Goal: Task Accomplishment & Management: Use online tool/utility

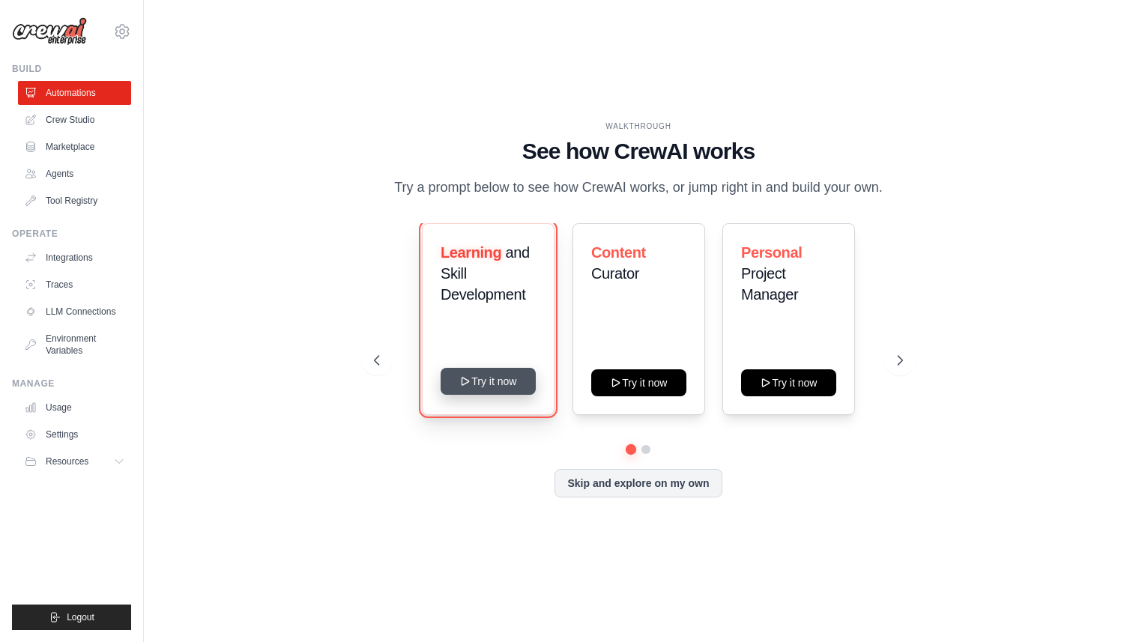
click at [510, 382] on button "Try it now" at bounding box center [488, 381] width 95 height 27
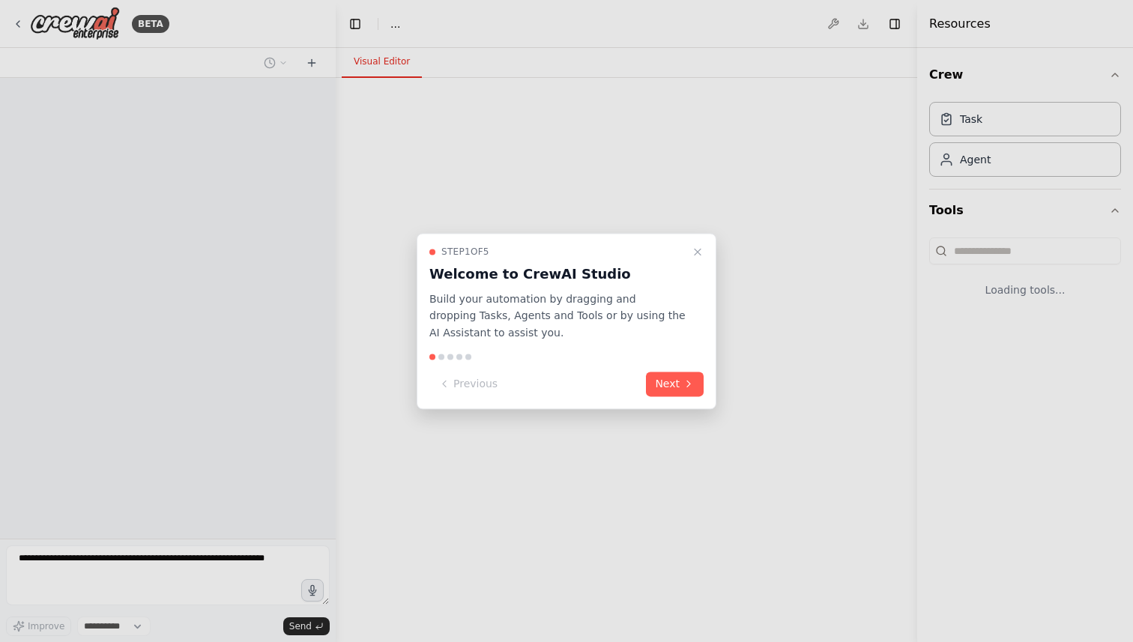
select select "****"
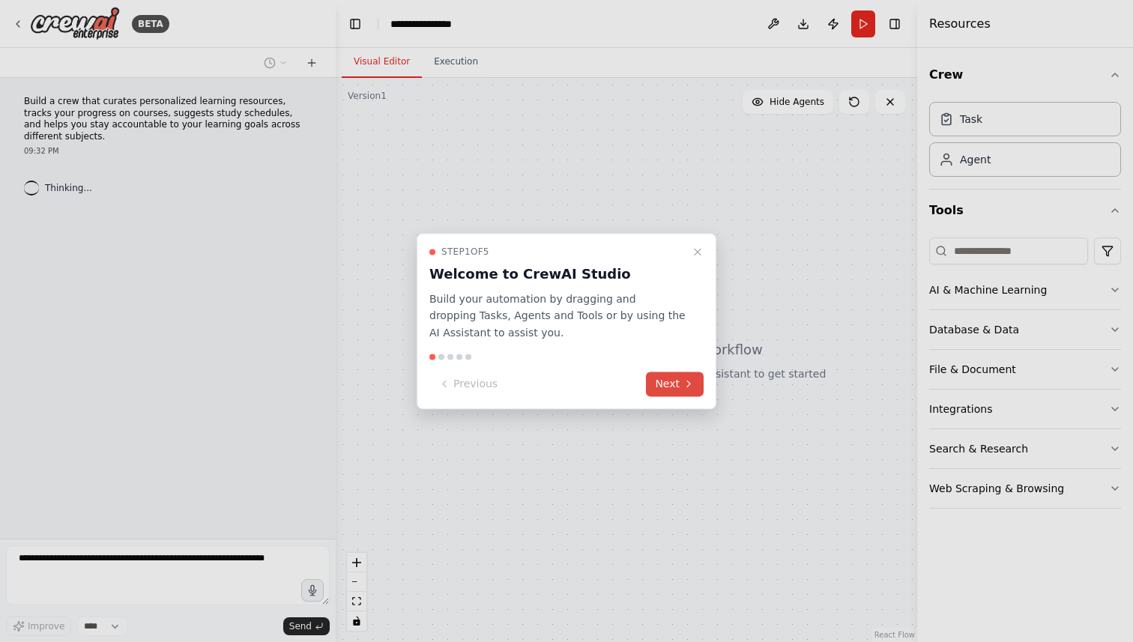
click at [669, 387] on button "Next" at bounding box center [675, 384] width 58 height 25
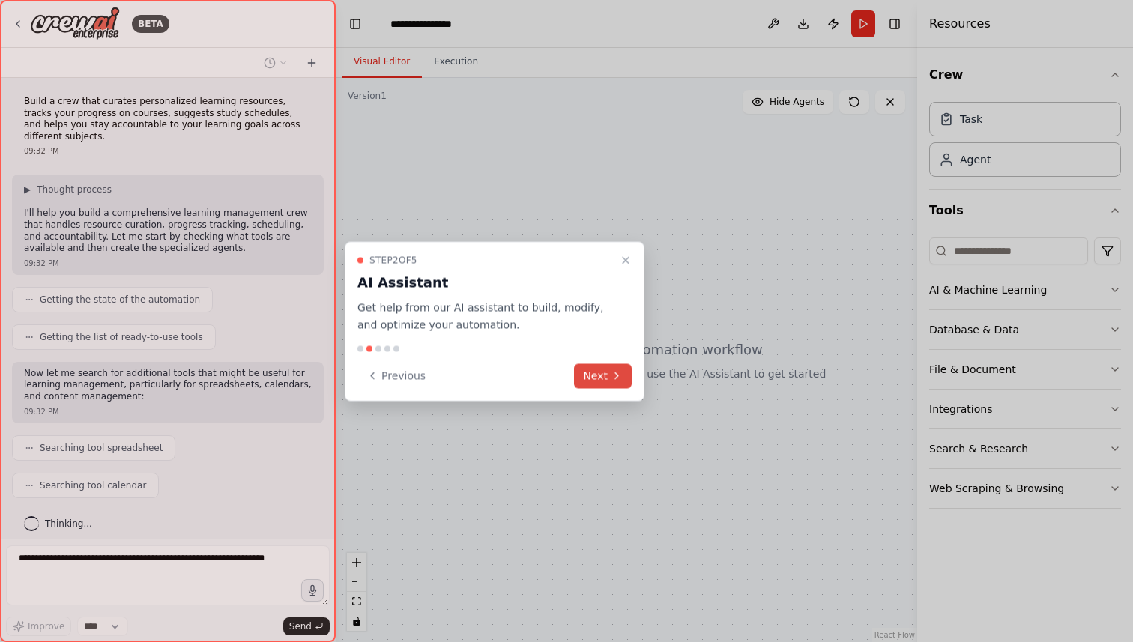
click at [608, 377] on button "Next" at bounding box center [603, 375] width 58 height 25
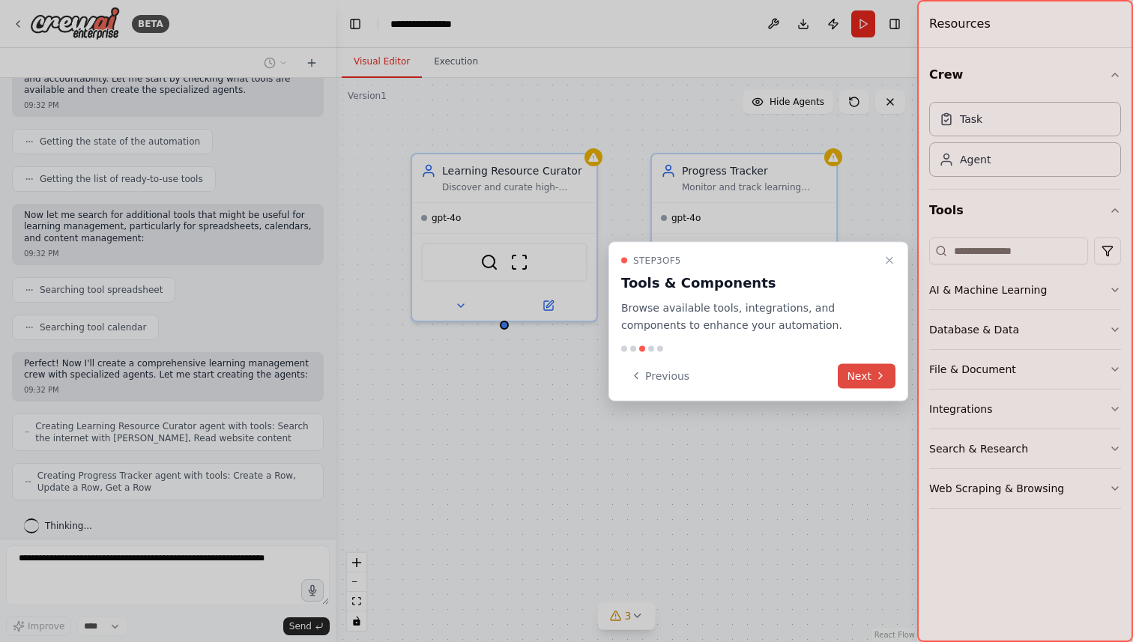
scroll to position [208, 0]
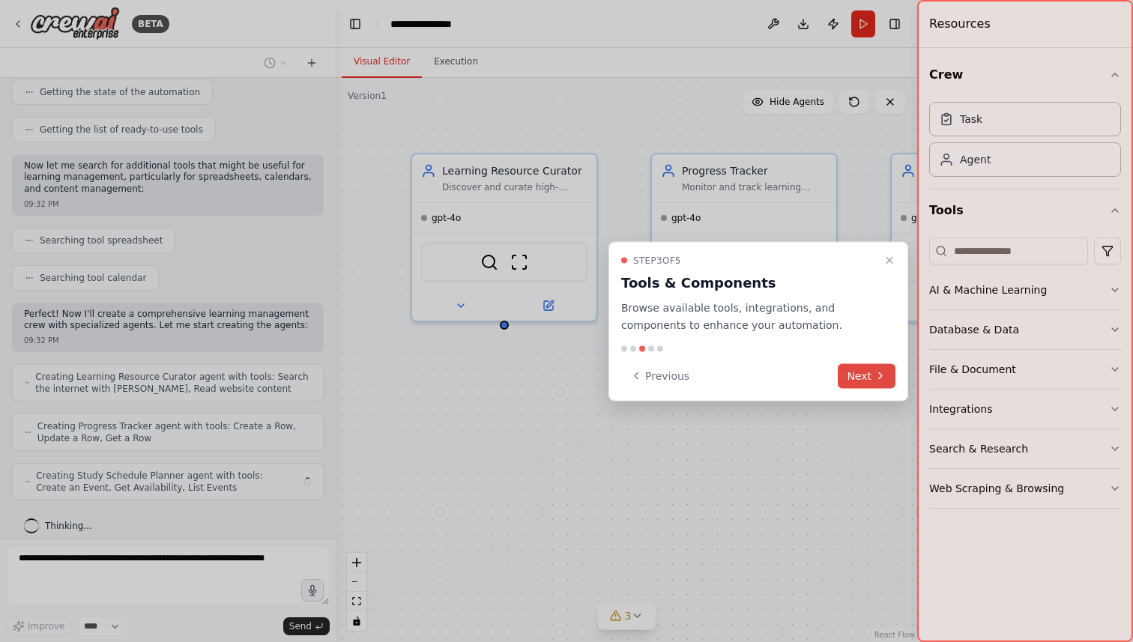
click at [880, 380] on icon at bounding box center [880, 376] width 12 height 12
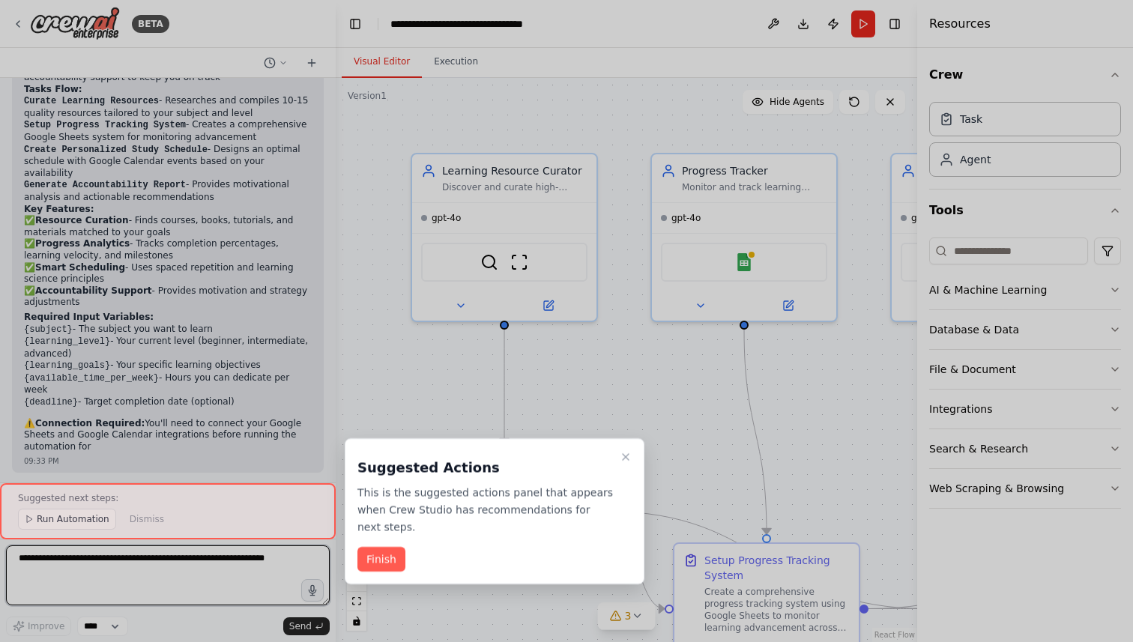
scroll to position [1197, 0]
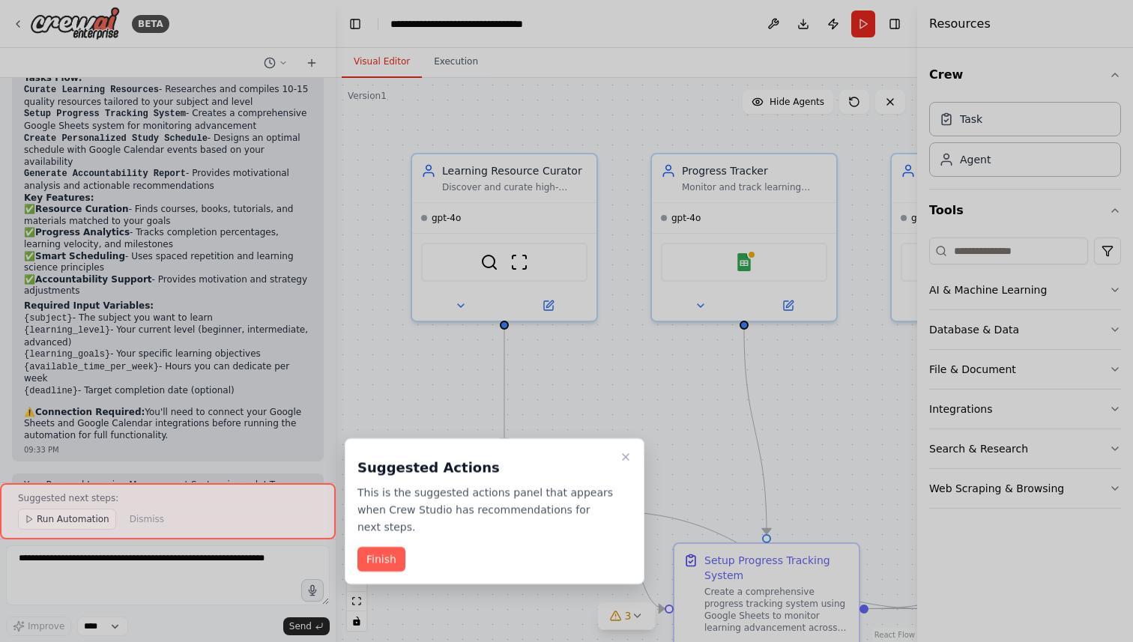
click at [1045, 339] on div at bounding box center [566, 321] width 1133 height 642
click at [1119, 328] on div at bounding box center [566, 321] width 1133 height 642
click at [384, 564] on button "Finish" at bounding box center [381, 559] width 48 height 25
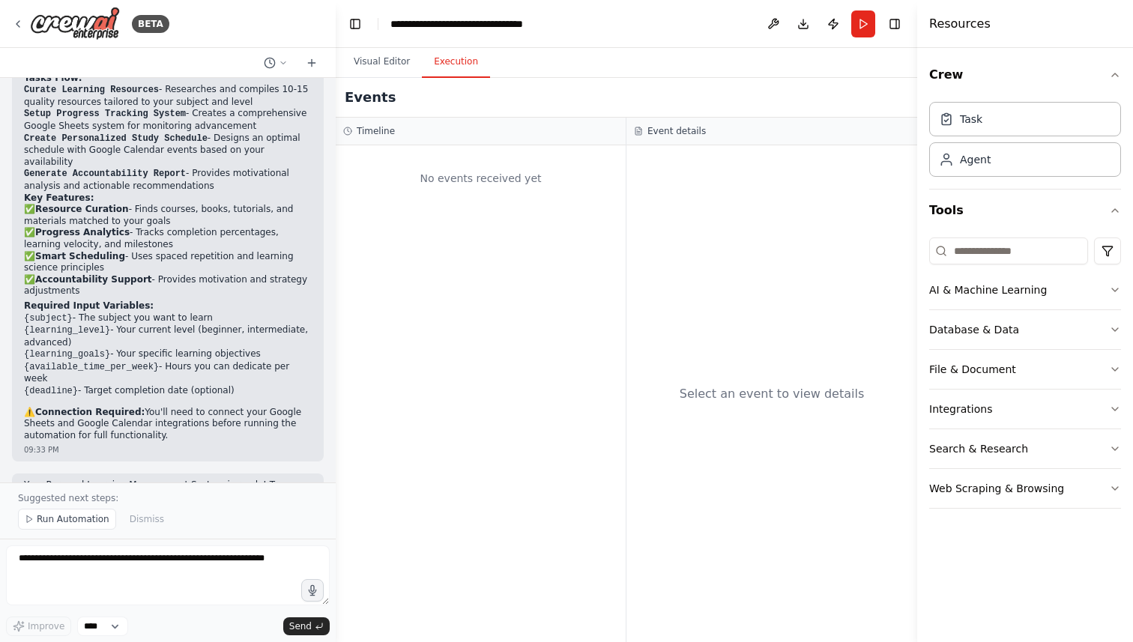
click at [444, 61] on button "Execution" at bounding box center [456, 61] width 68 height 31
click at [381, 58] on button "Visual Editor" at bounding box center [382, 61] width 80 height 31
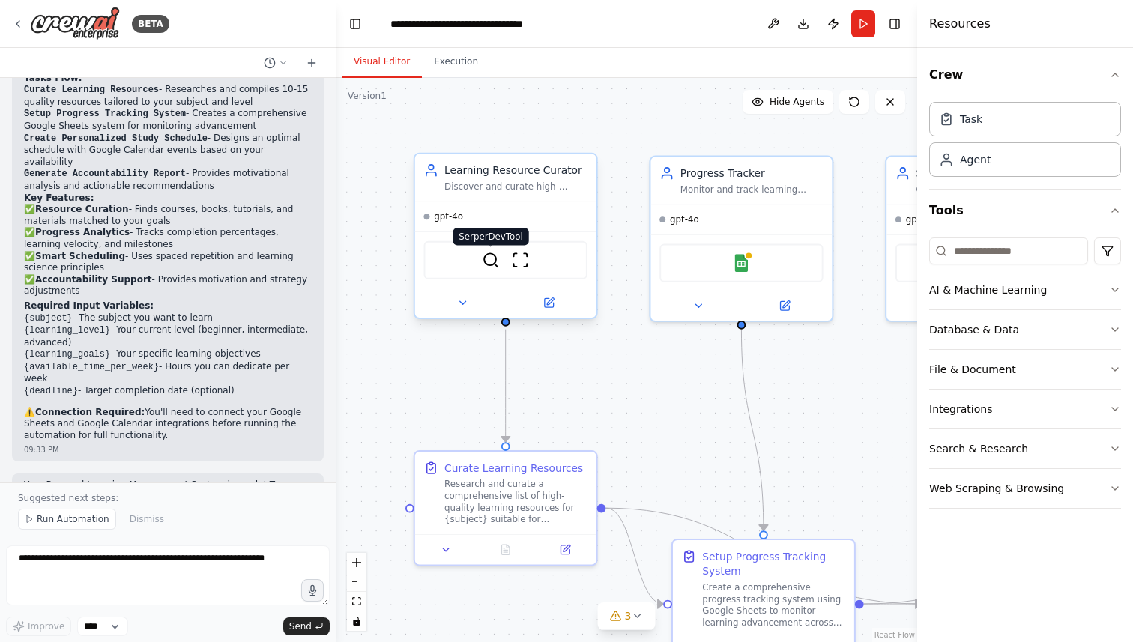
click at [495, 264] on img at bounding box center [491, 260] width 18 height 18
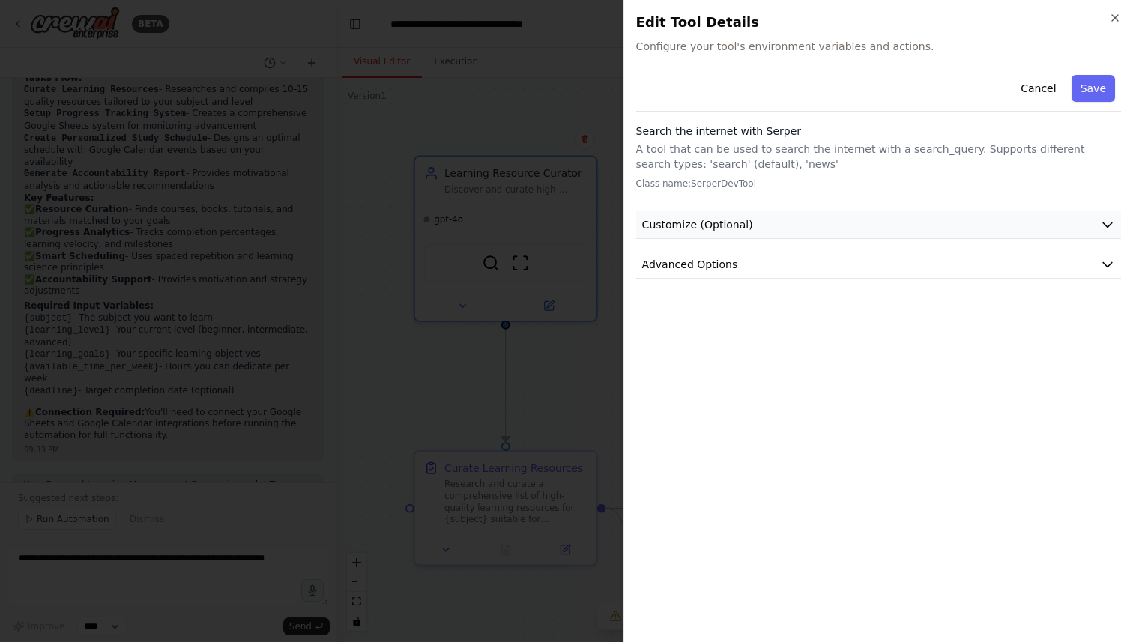
click at [884, 227] on button "Customize (Optional)" at bounding box center [878, 225] width 485 height 28
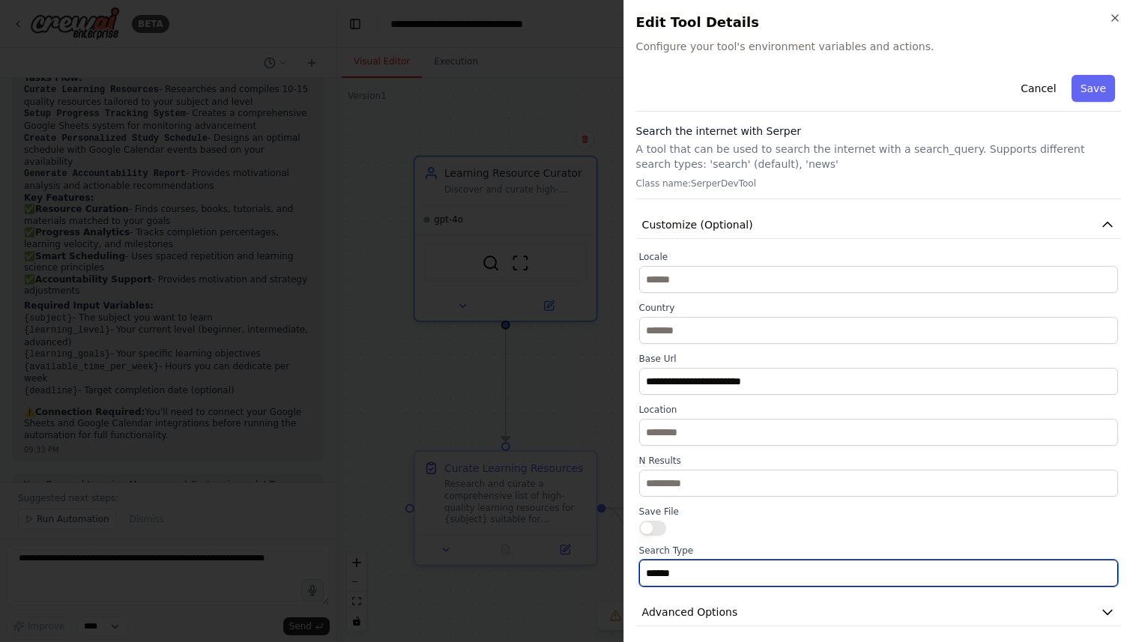
click at [936, 580] on input "******" at bounding box center [878, 573] width 479 height 27
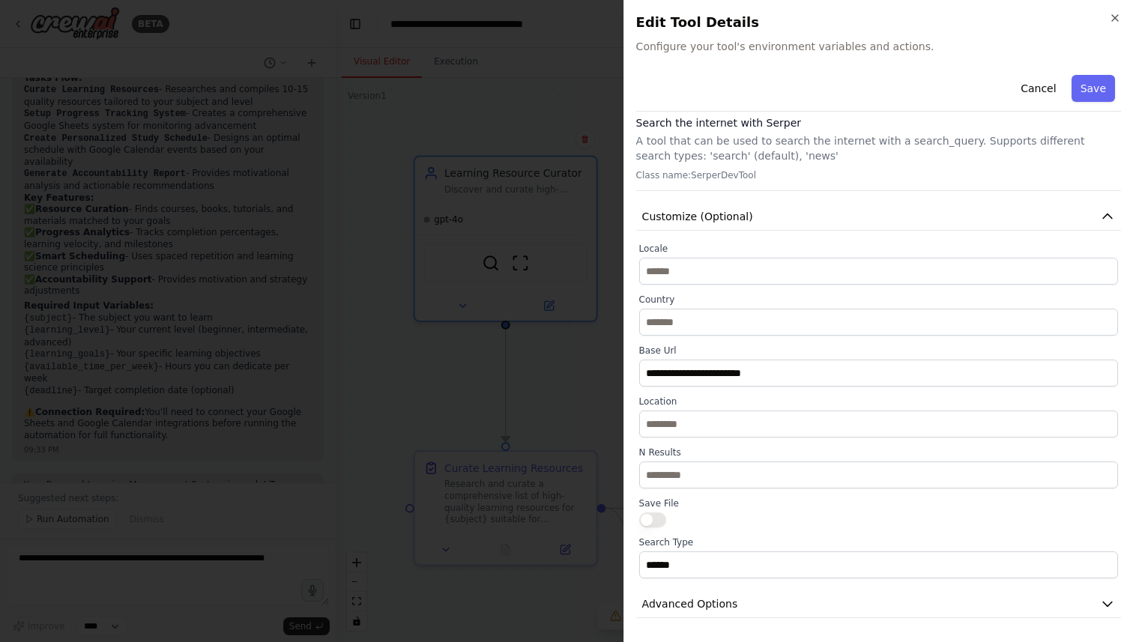
click at [943, 387] on div "**********" at bounding box center [878, 411] width 479 height 336
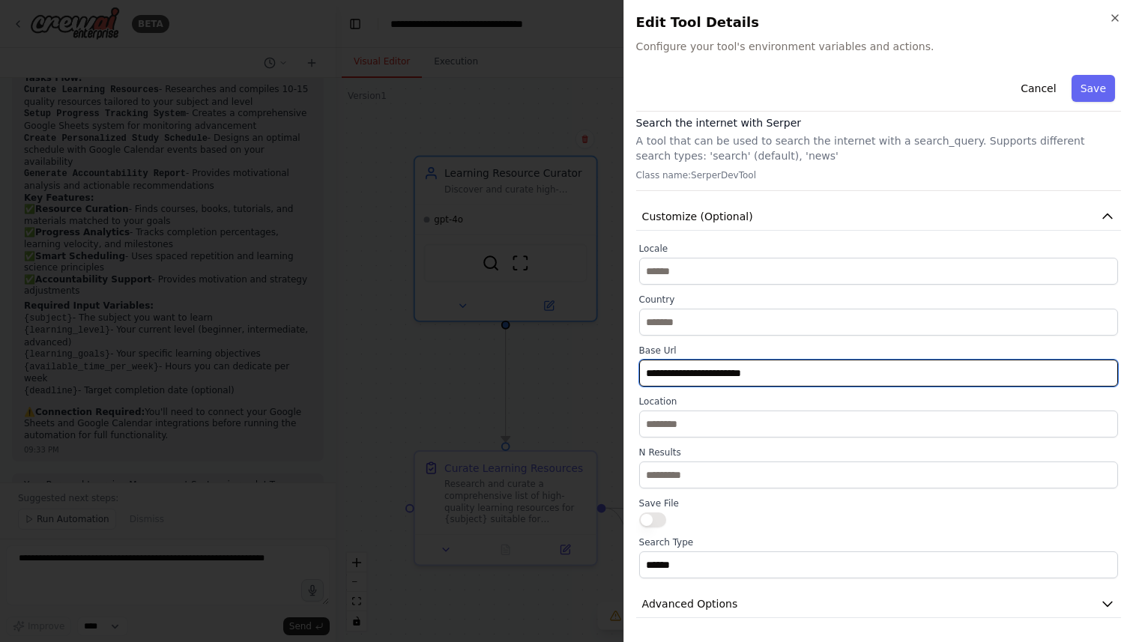
click at [939, 379] on input "**********" at bounding box center [878, 373] width 479 height 27
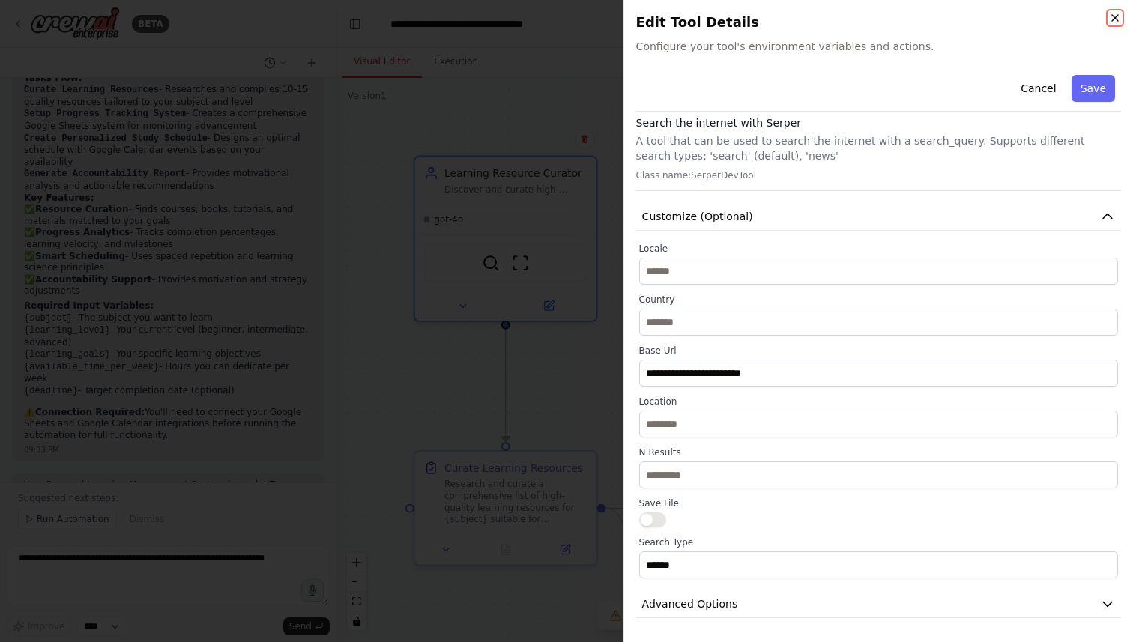
click at [1114, 13] on icon "button" at bounding box center [1115, 18] width 12 height 12
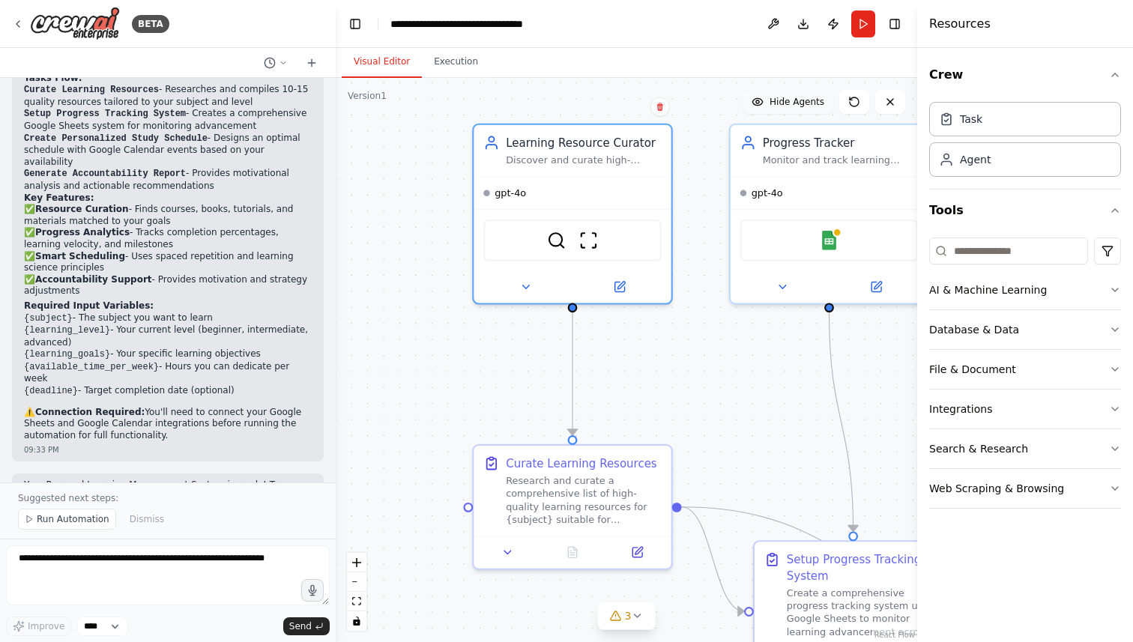
click at [774, 105] on span "Hide Agents" at bounding box center [797, 102] width 55 height 12
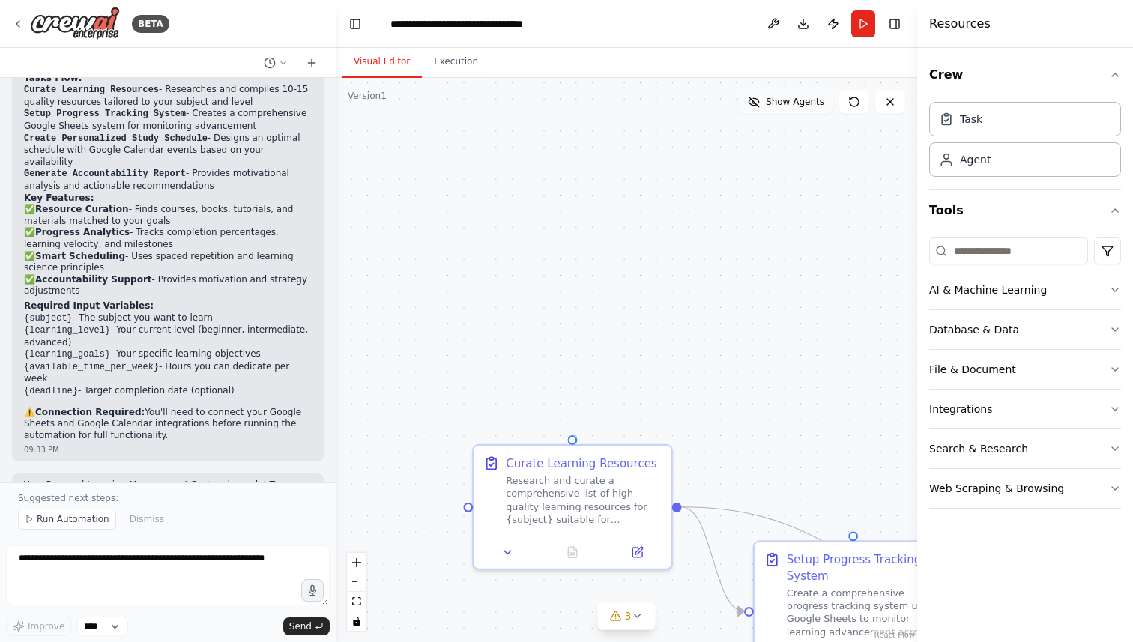
click at [774, 105] on span "Show Agents" at bounding box center [795, 102] width 58 height 12
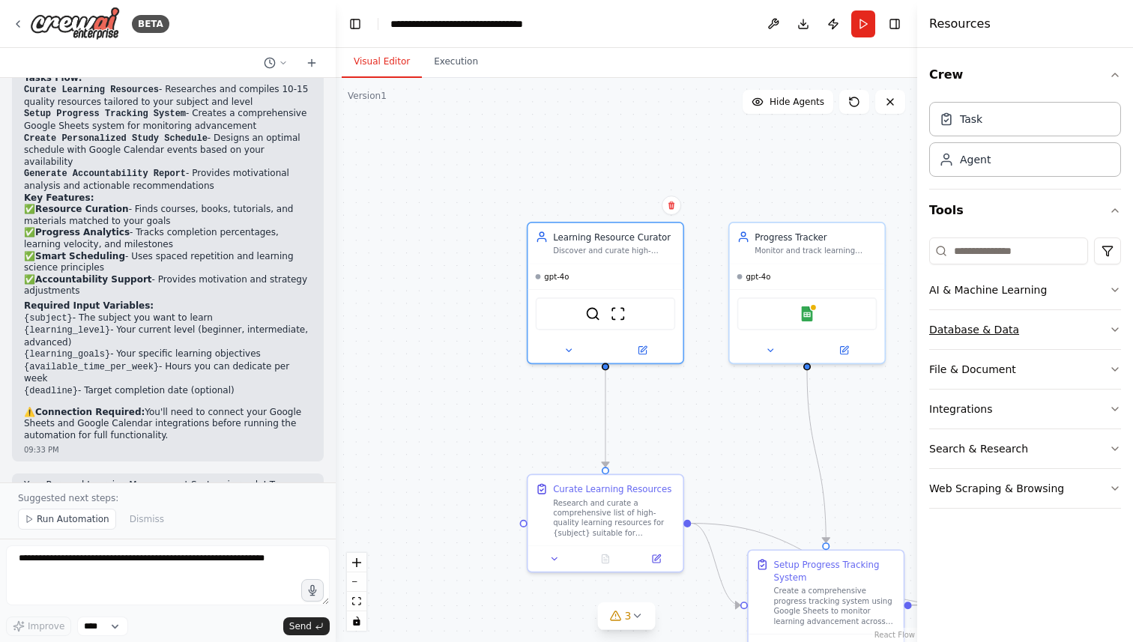
click at [1012, 329] on button "Database & Data" at bounding box center [1025, 329] width 192 height 39
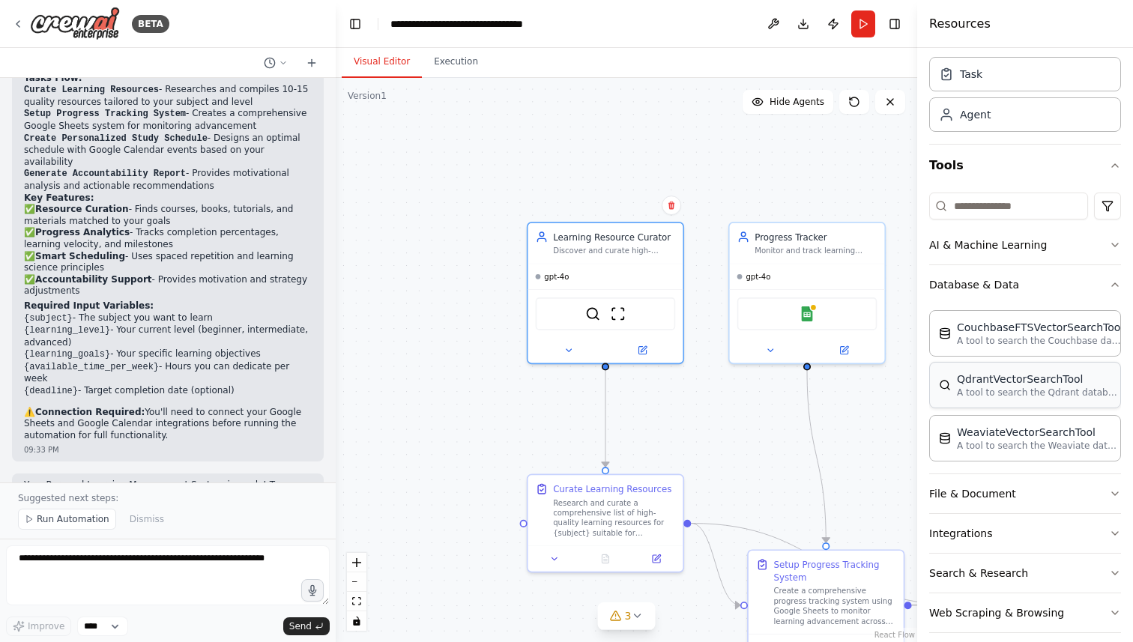
scroll to position [55, 0]
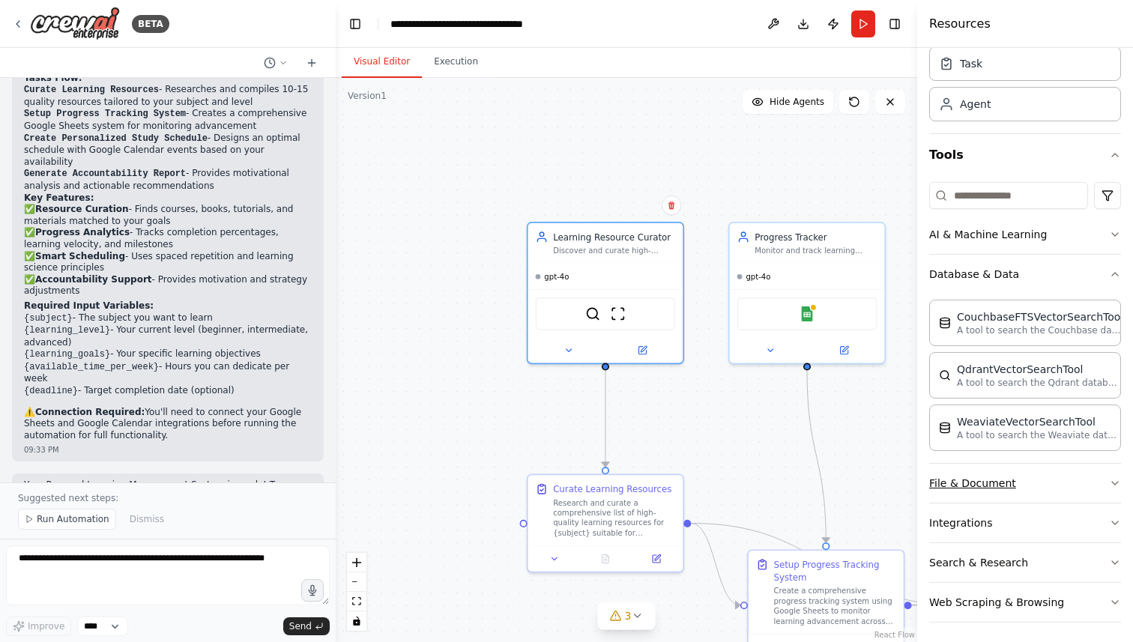
click at [1052, 487] on button "File & Document" at bounding box center [1025, 483] width 192 height 39
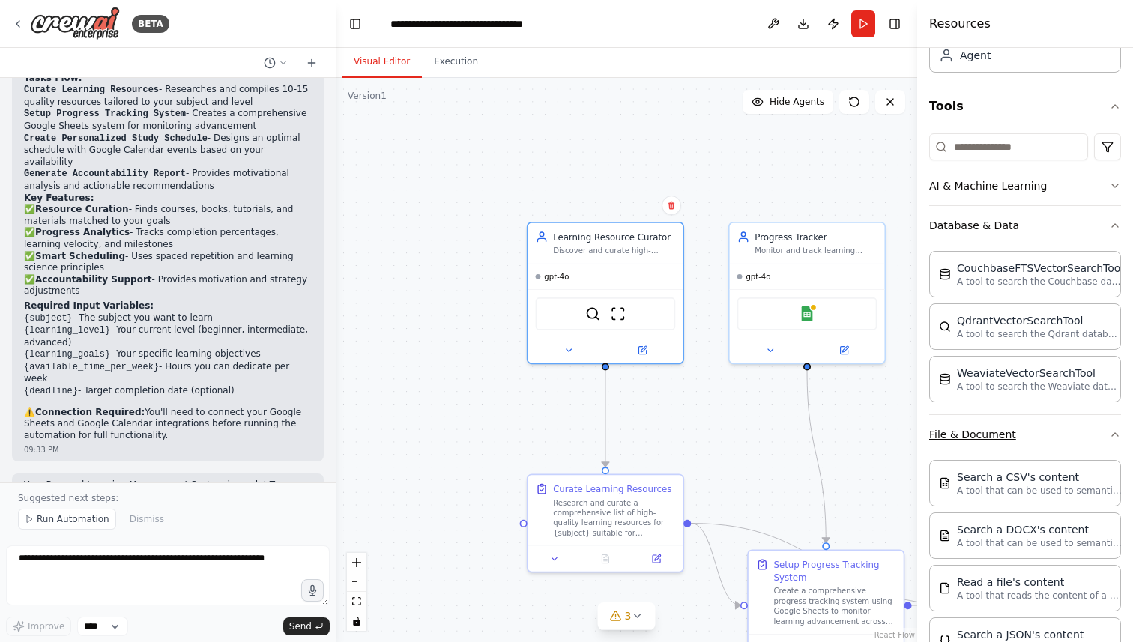
scroll to position [110, 0]
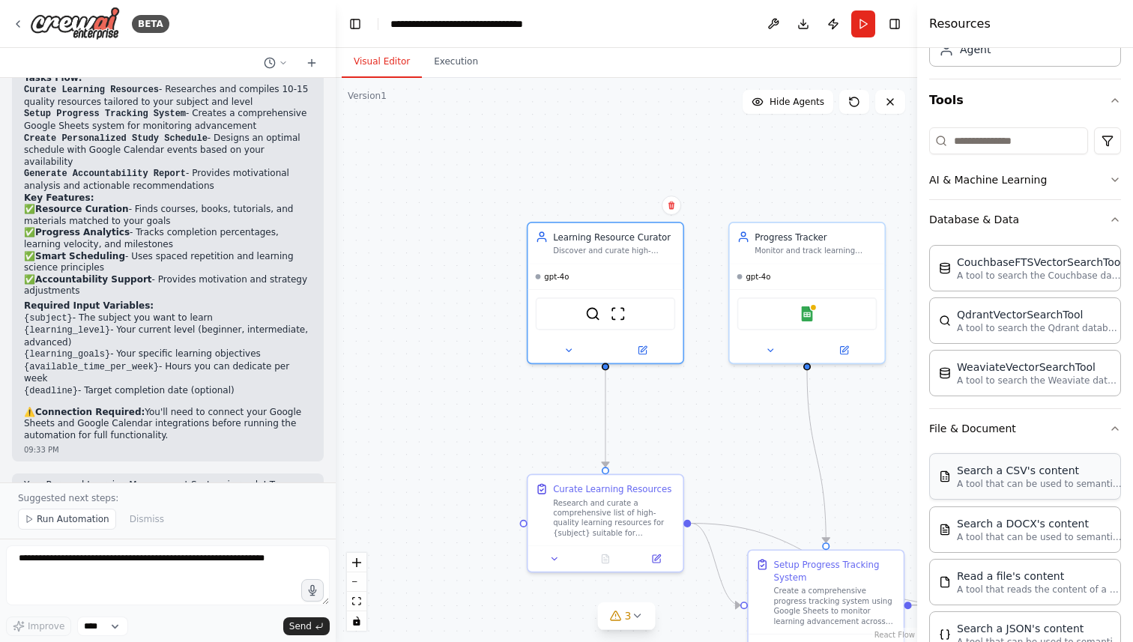
click at [1052, 474] on div "Search a CSV's content" at bounding box center [1039, 470] width 165 height 15
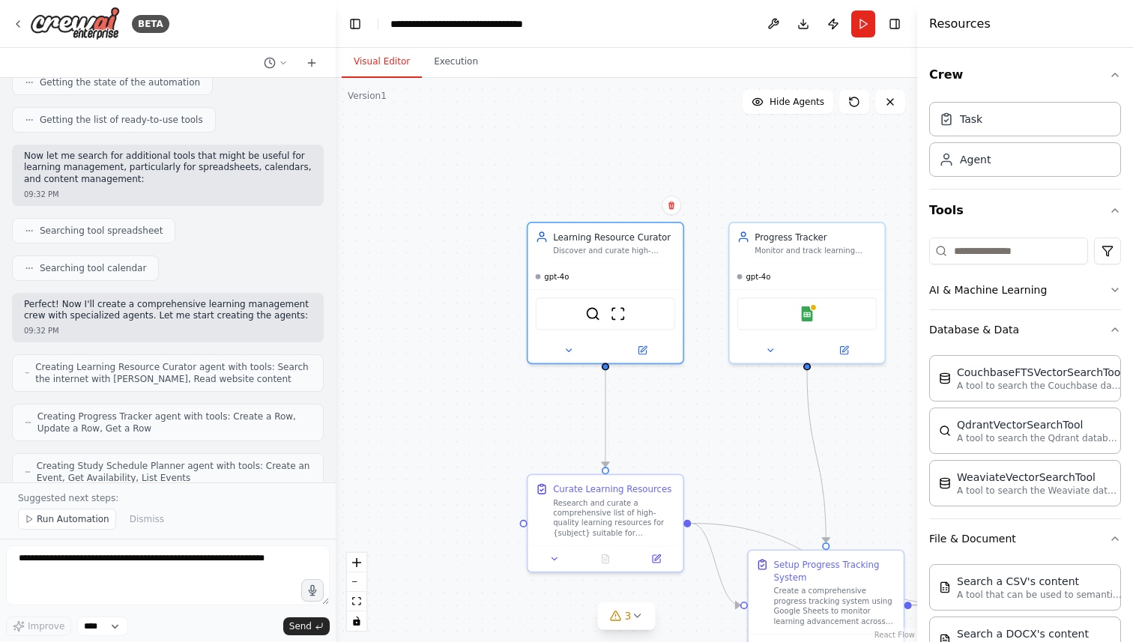
scroll to position [197, 0]
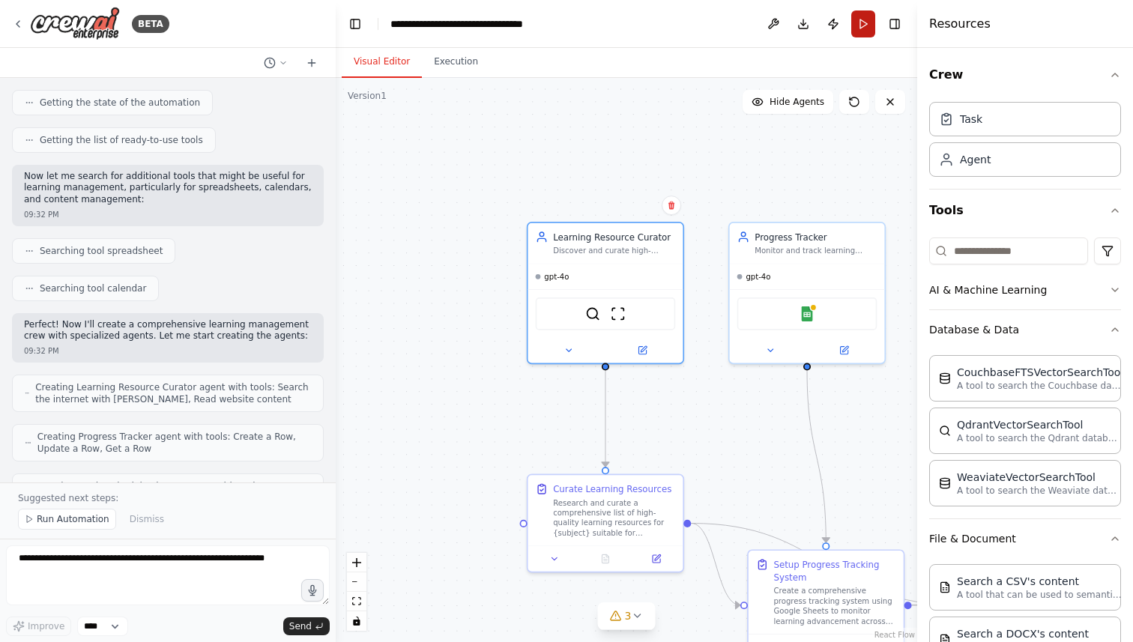
click at [864, 31] on button "Run" at bounding box center [863, 23] width 24 height 27
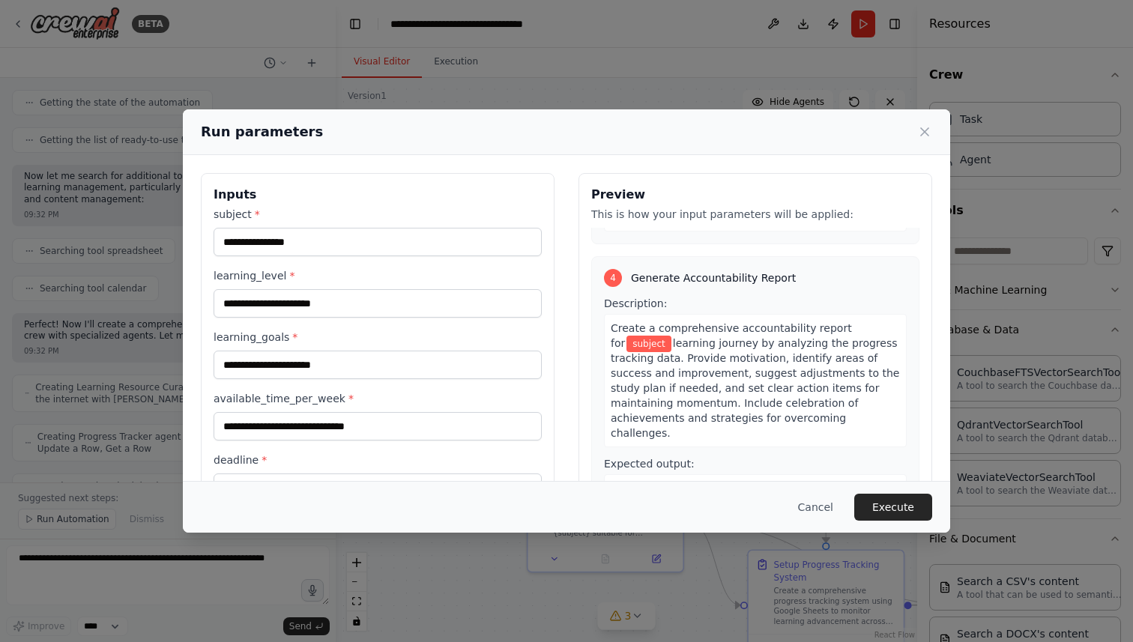
scroll to position [64, 0]
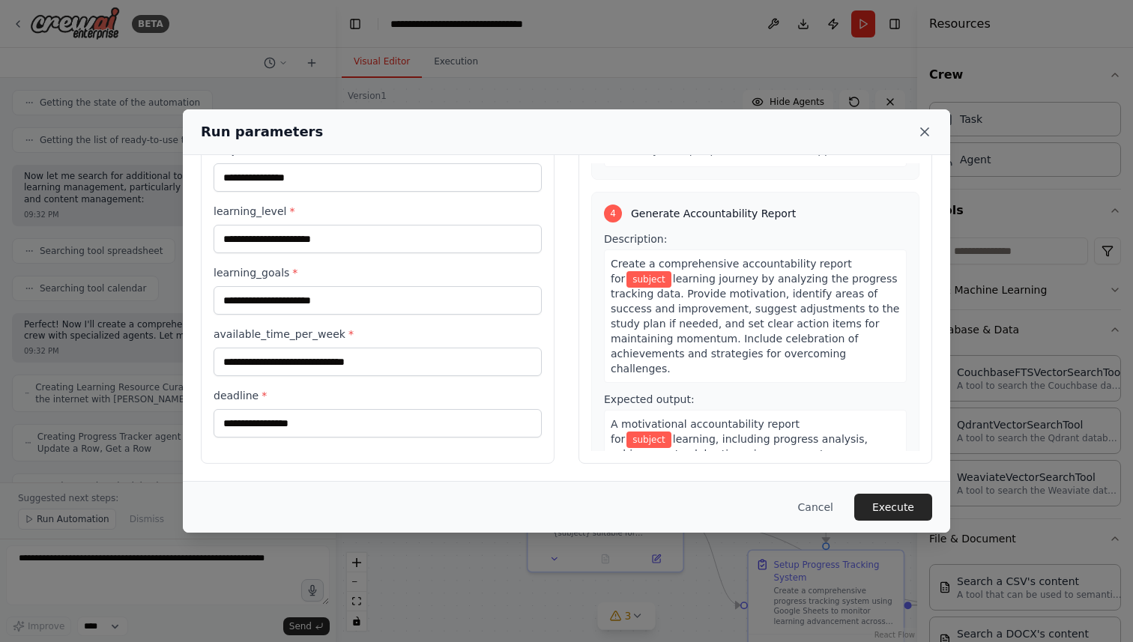
click at [922, 129] on icon at bounding box center [924, 131] width 7 height 7
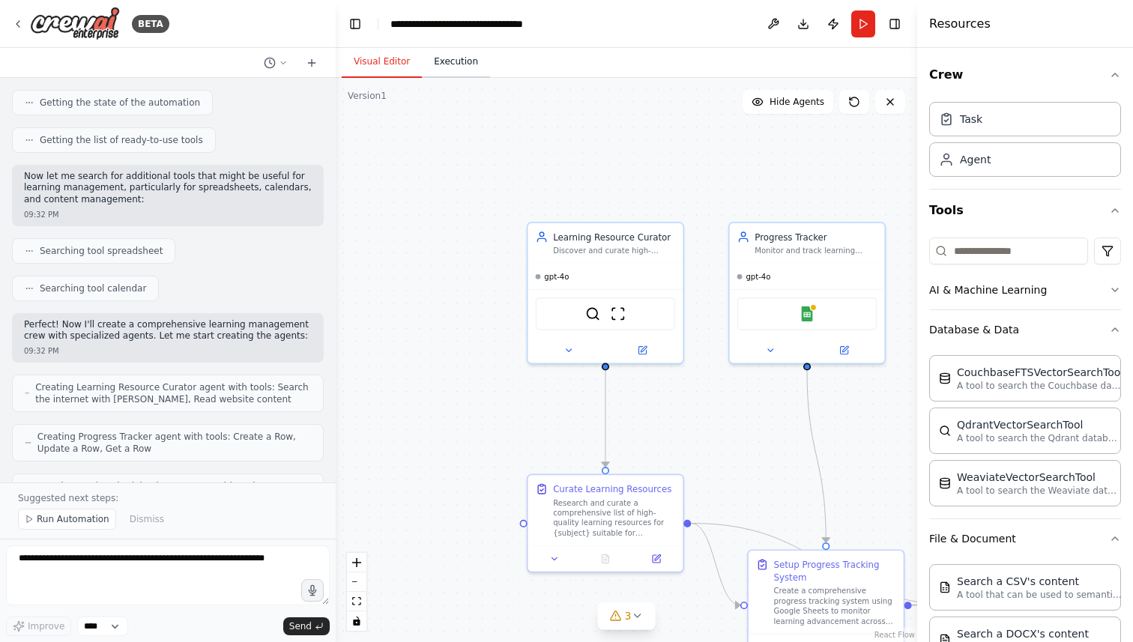
click at [462, 58] on button "Execution" at bounding box center [456, 61] width 68 height 31
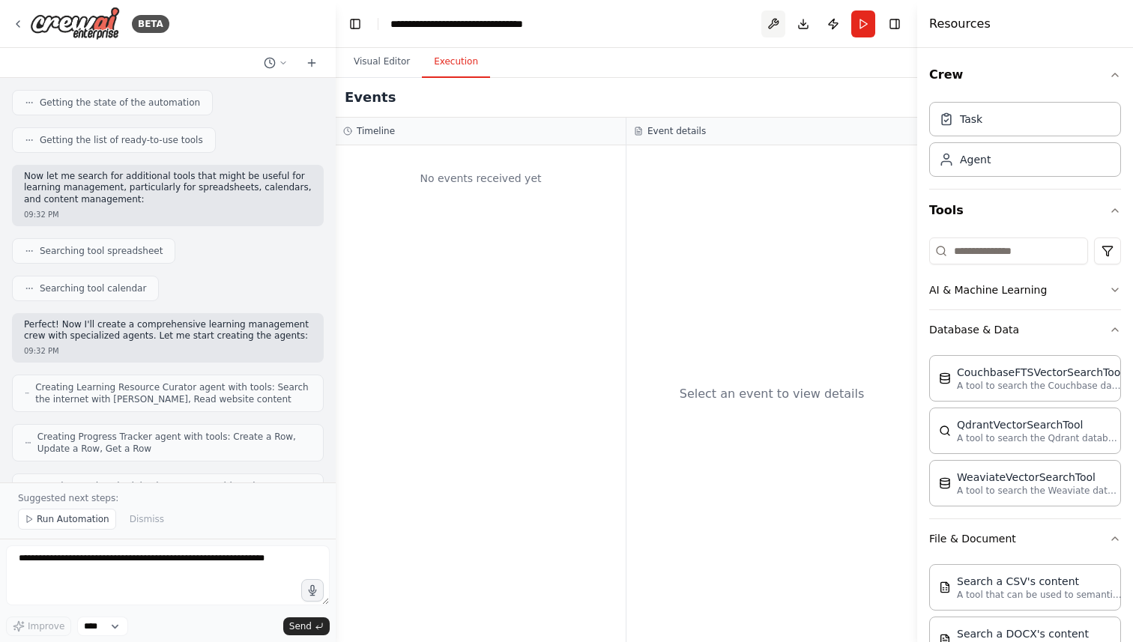
click at [770, 28] on button at bounding box center [773, 23] width 24 height 27
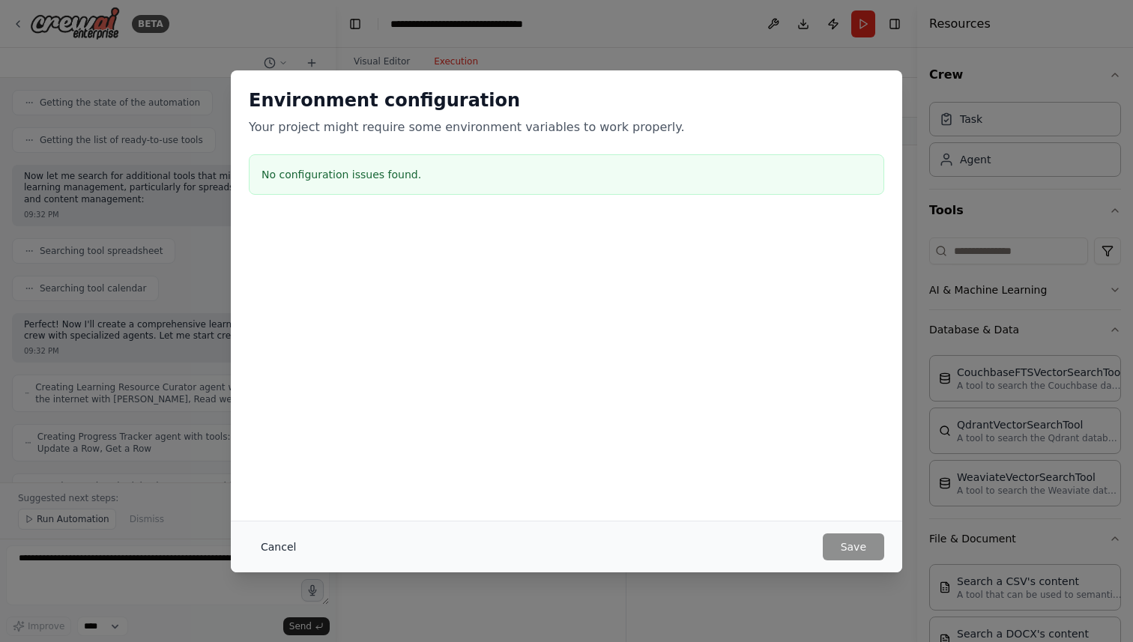
click at [286, 550] on button "Cancel" at bounding box center [278, 547] width 59 height 27
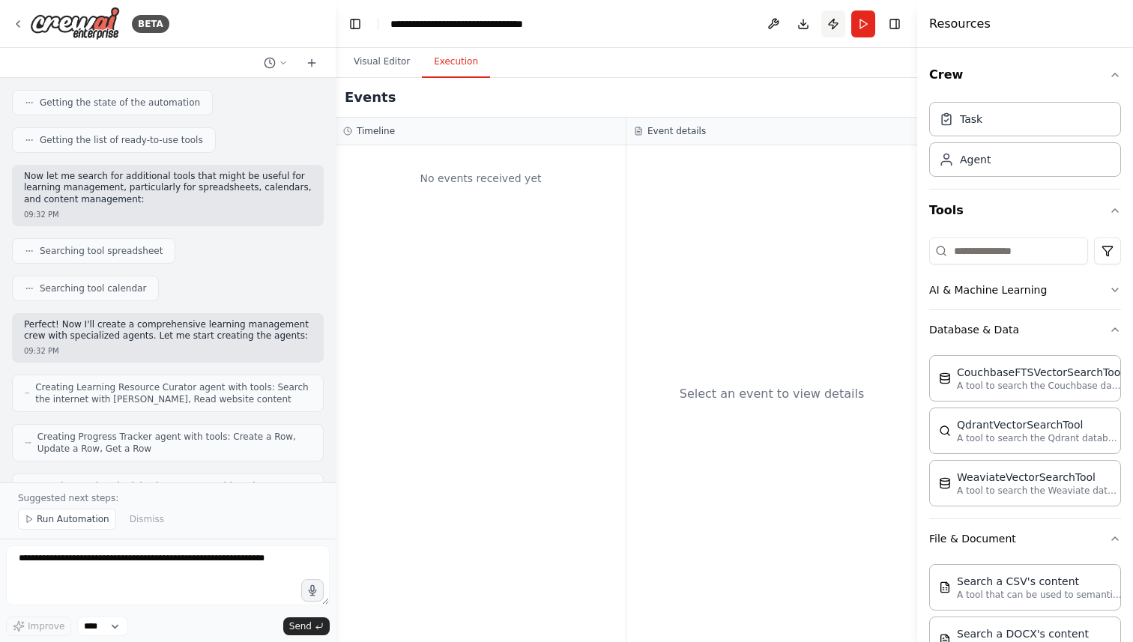
click at [828, 28] on button "Publish" at bounding box center [833, 23] width 24 height 27
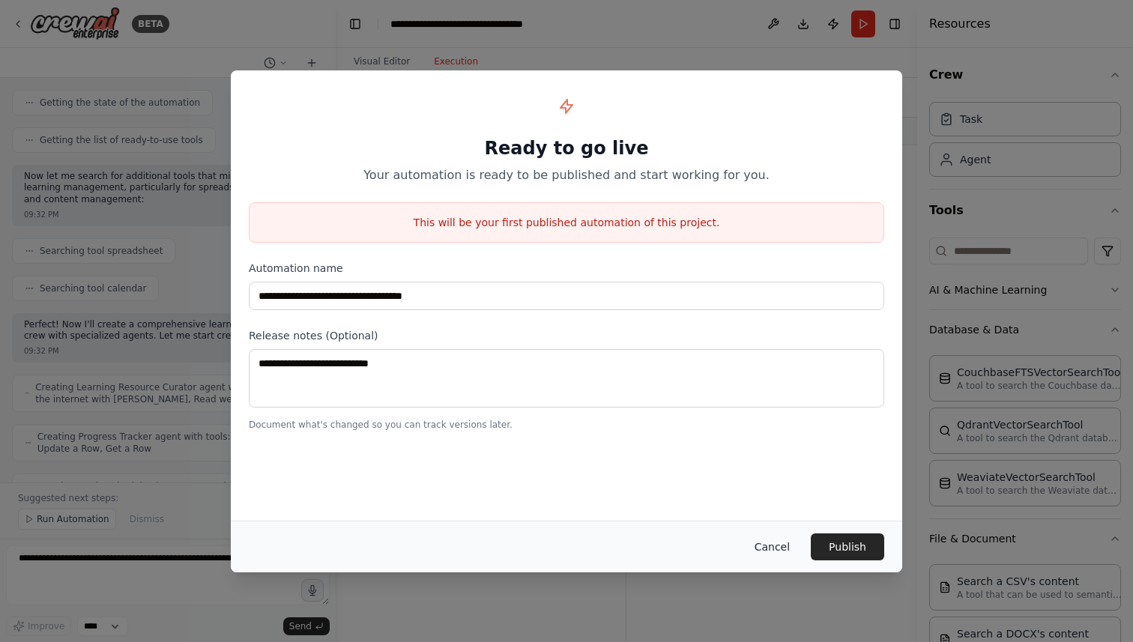
click at [776, 549] on button "Cancel" at bounding box center [772, 547] width 59 height 27
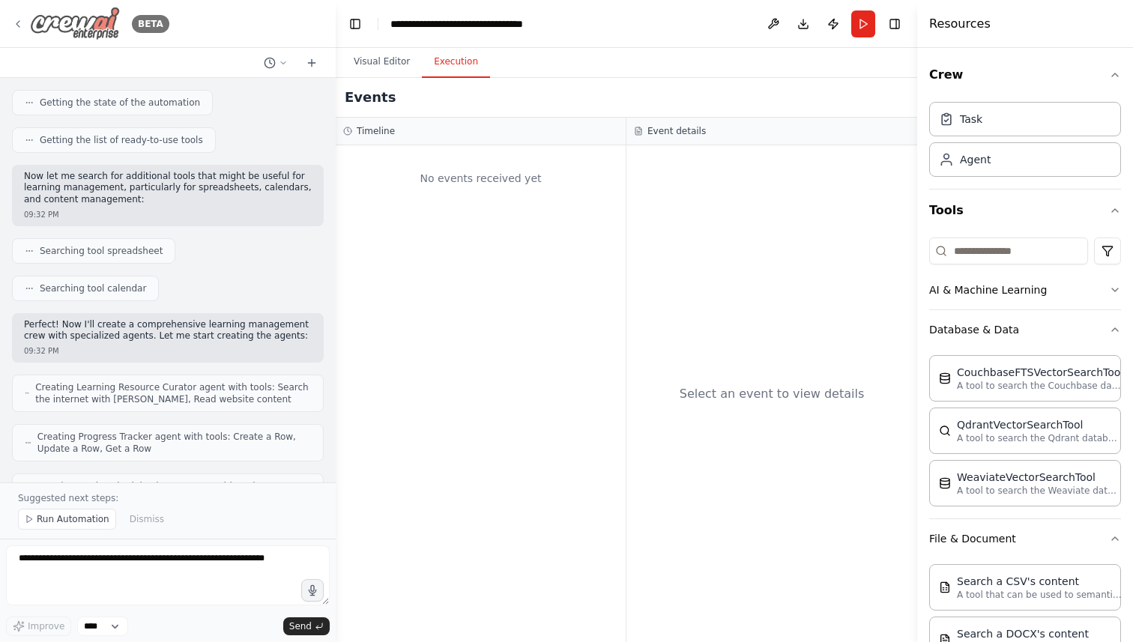
click at [16, 21] on icon at bounding box center [18, 24] width 12 height 12
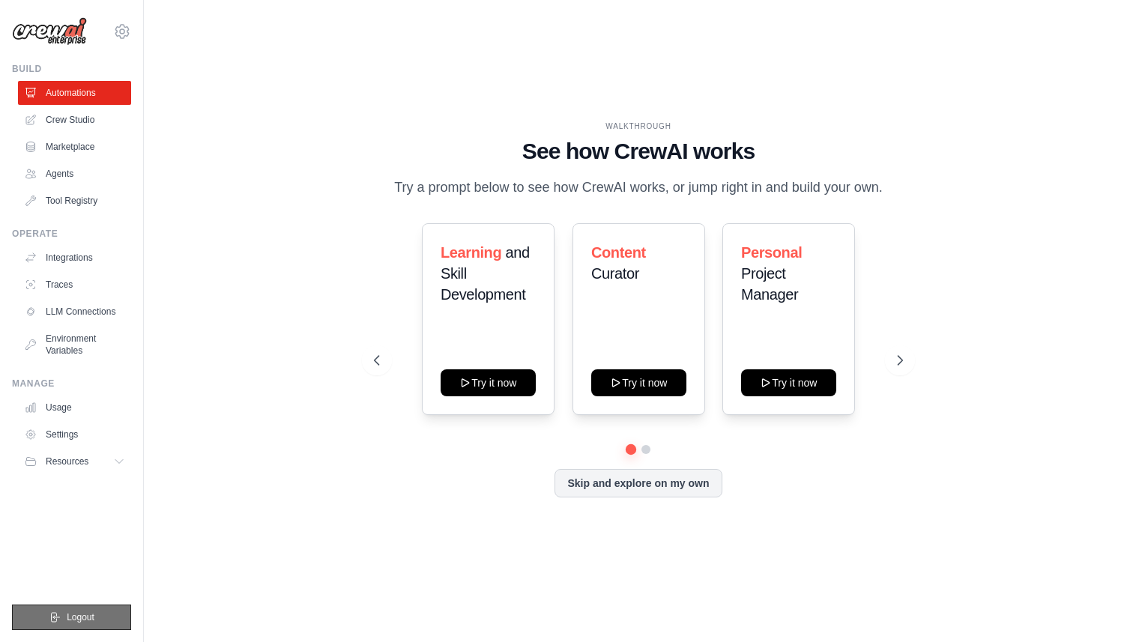
click at [106, 612] on button "Logout" at bounding box center [71, 617] width 119 height 25
